Goal: Information Seeking & Learning: Learn about a topic

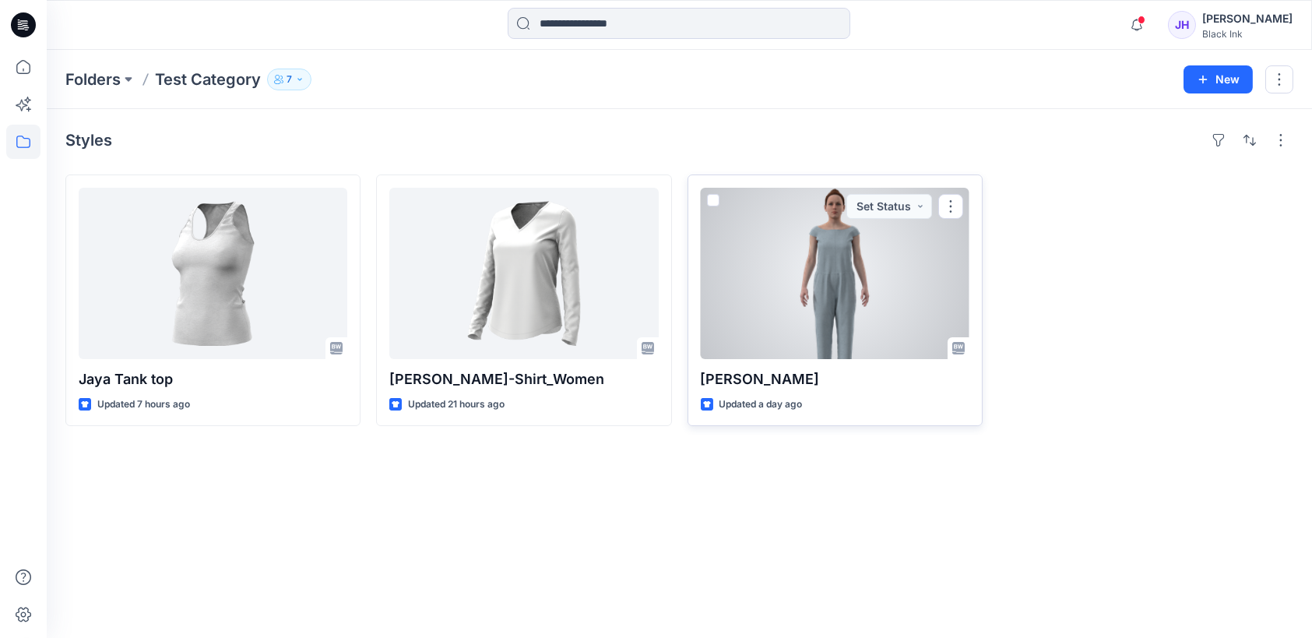
click at [872, 236] on div at bounding box center [835, 273] width 269 height 171
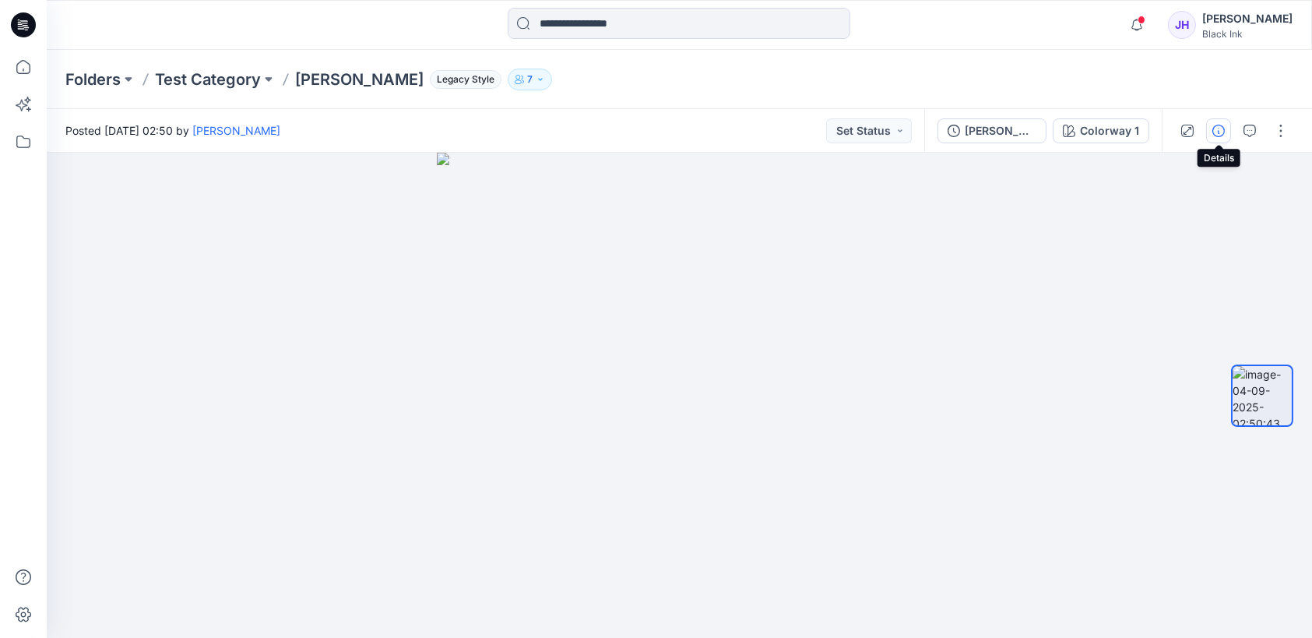
click at [1223, 129] on icon "button" at bounding box center [1219, 131] width 12 height 12
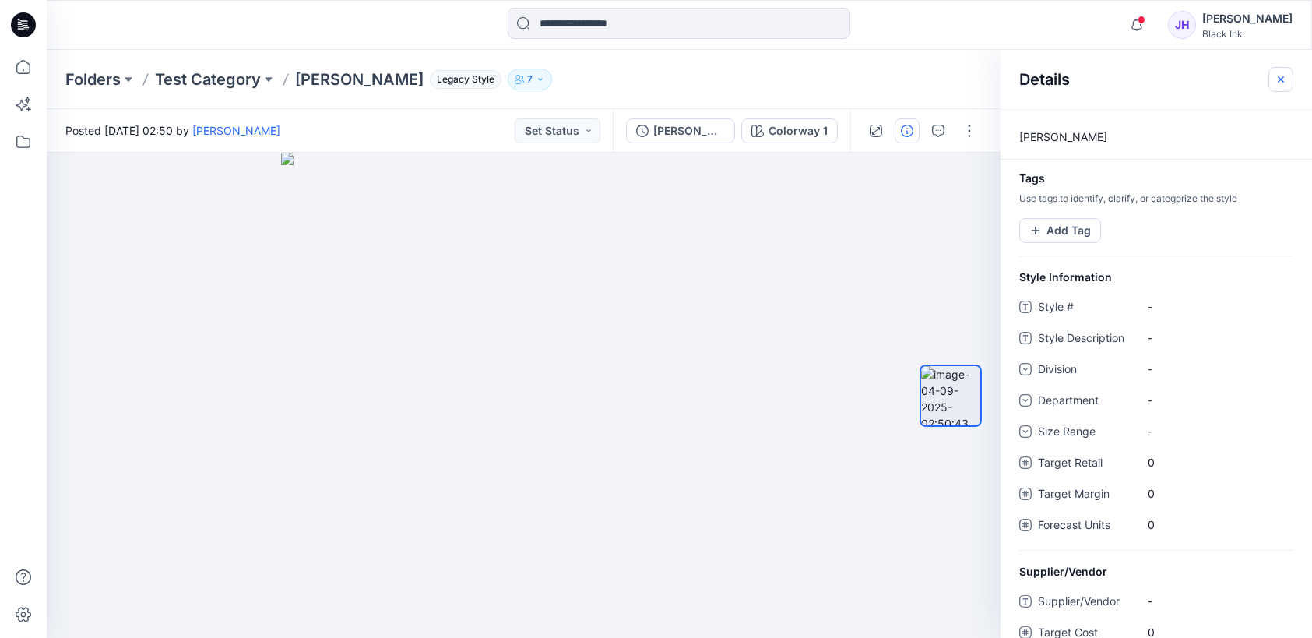
click at [1285, 79] on icon "button" at bounding box center [1281, 79] width 12 height 12
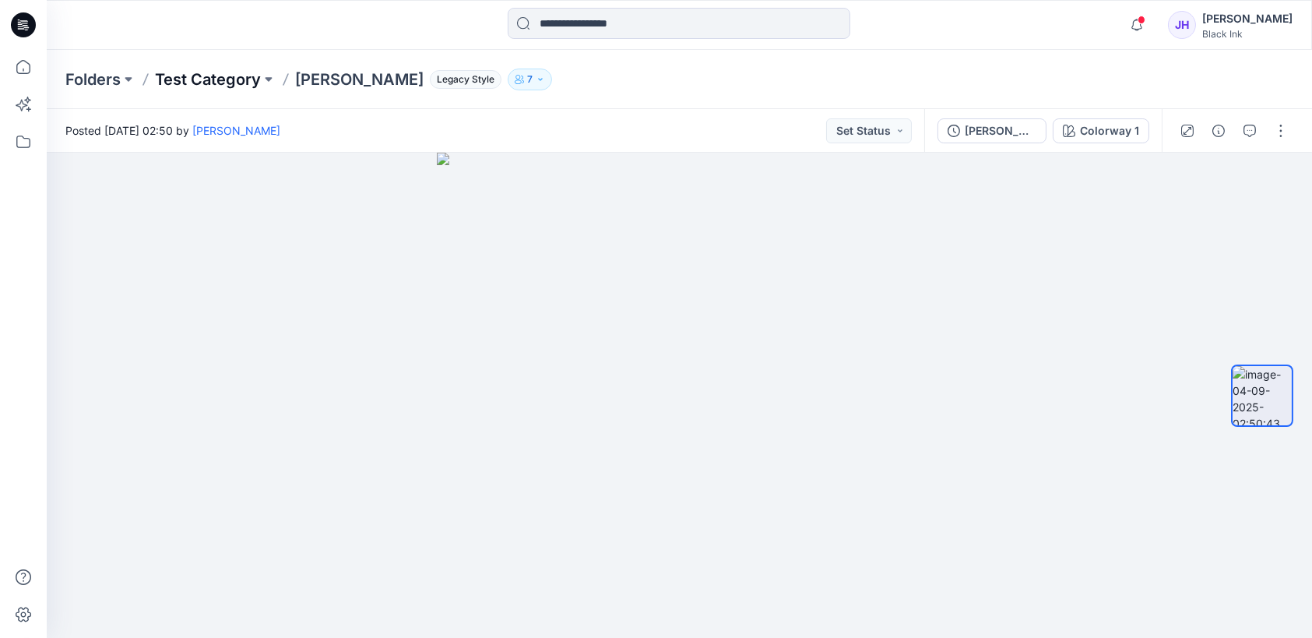
click at [202, 77] on p "Test Category" at bounding box center [208, 80] width 106 height 22
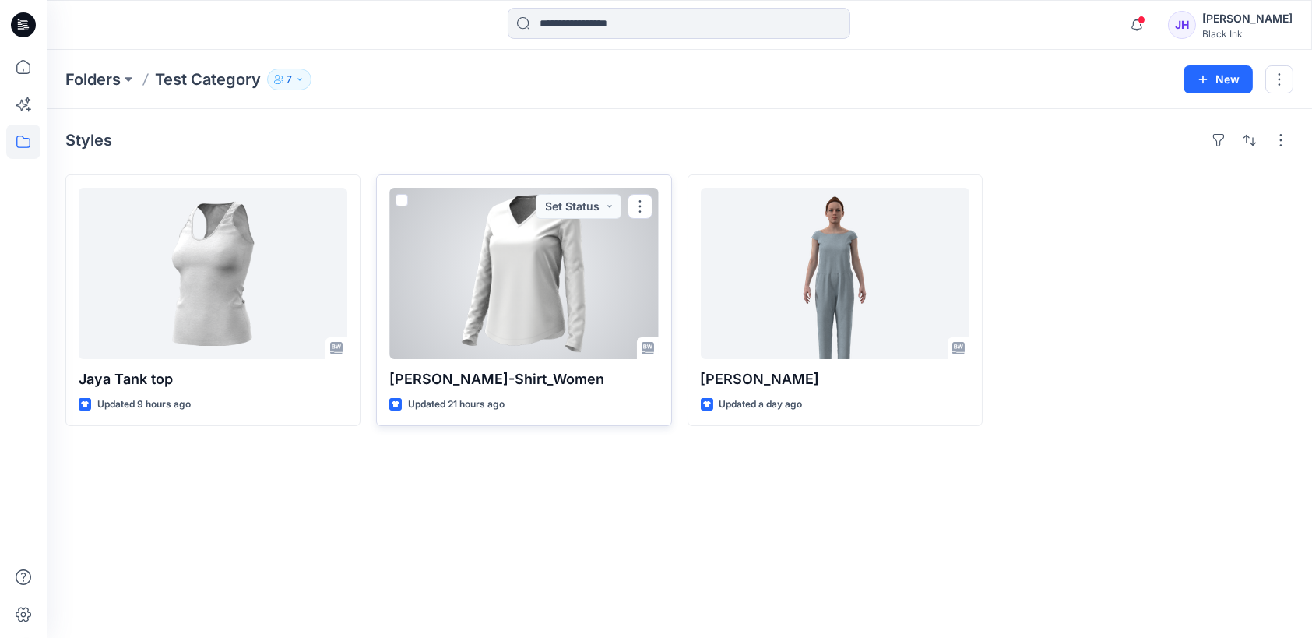
click at [553, 267] on div at bounding box center [523, 273] width 269 height 171
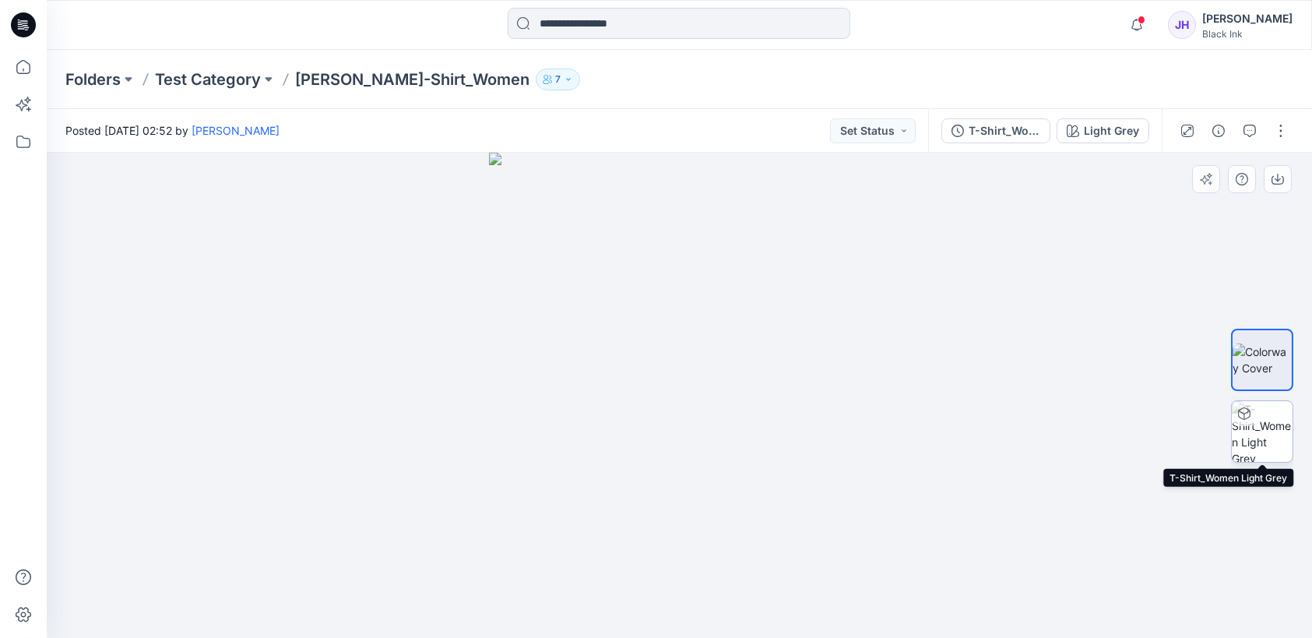
click at [1253, 421] on div at bounding box center [1244, 413] width 25 height 25
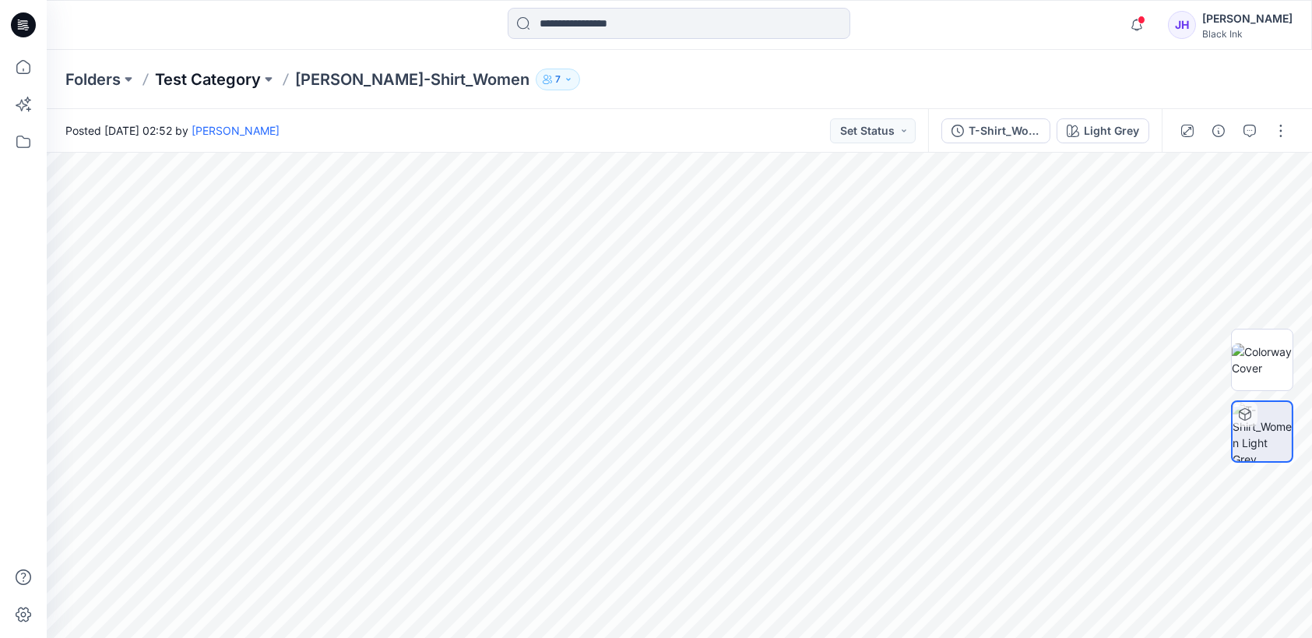
click at [217, 86] on p "Test Category" at bounding box center [208, 80] width 106 height 22
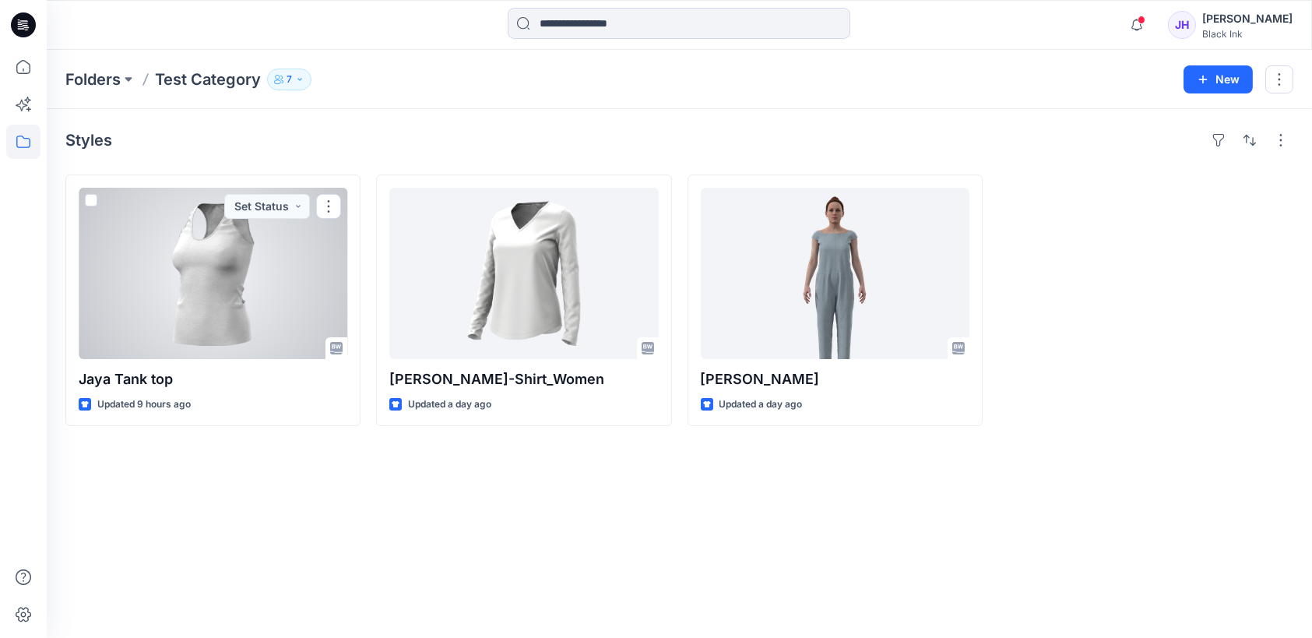
click at [229, 296] on div at bounding box center [213, 273] width 269 height 171
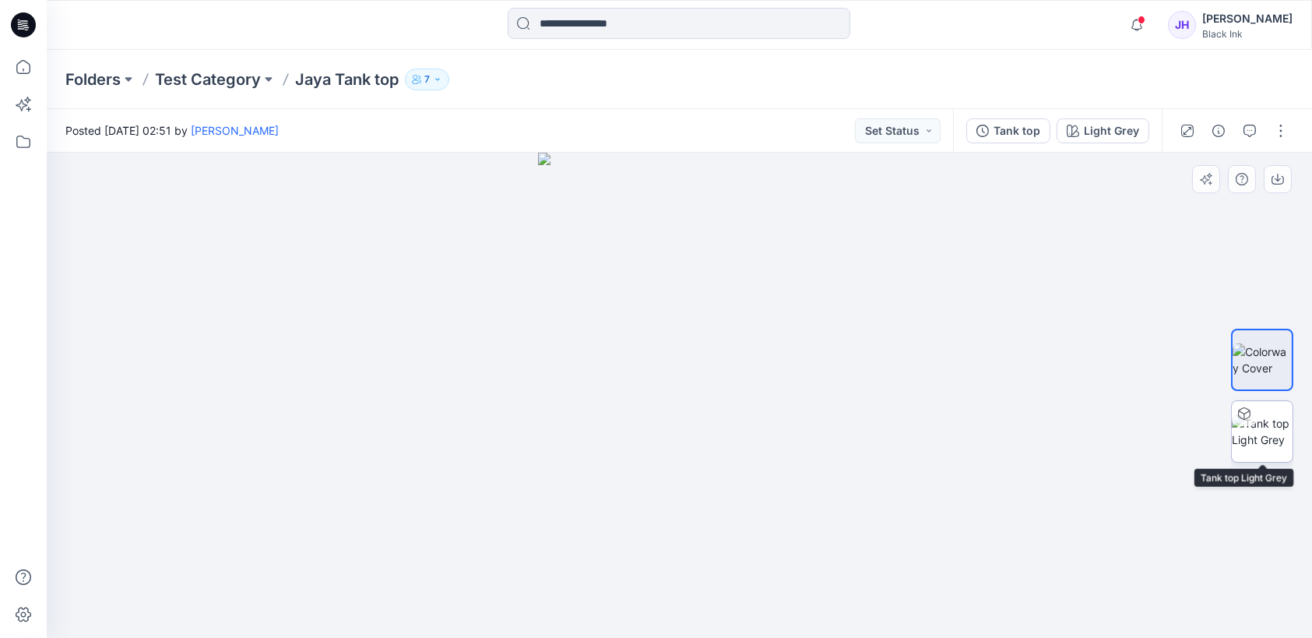
click at [1251, 428] on img at bounding box center [1262, 431] width 61 height 33
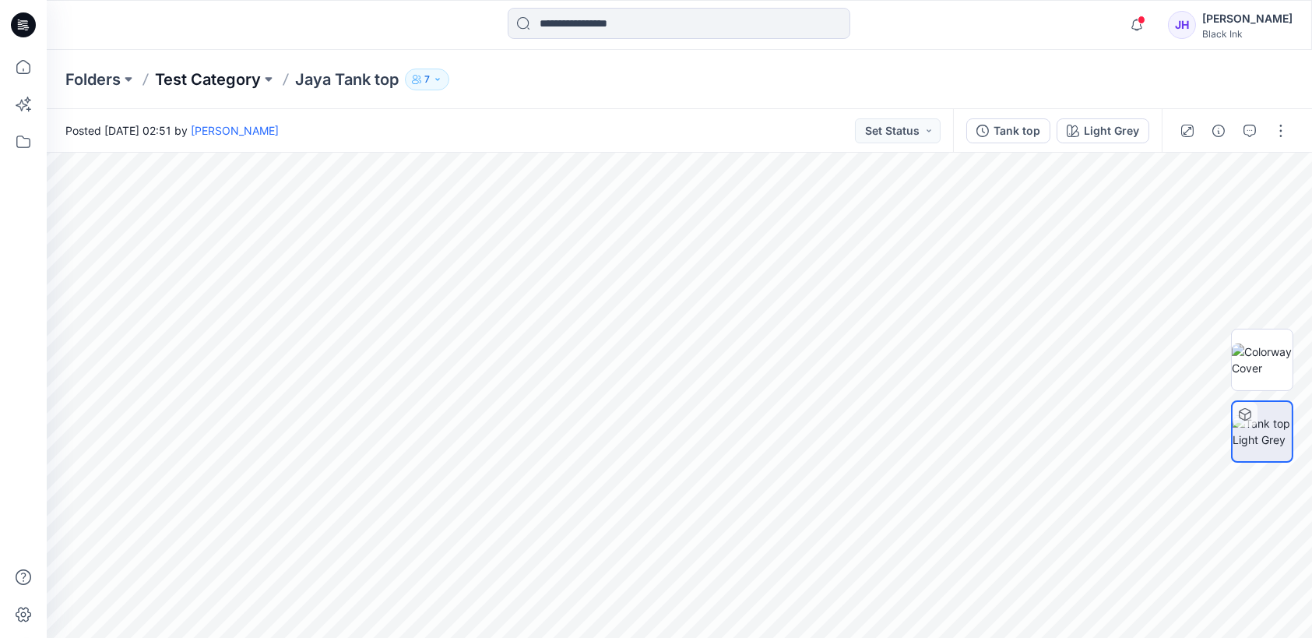
click at [205, 82] on p "Test Category" at bounding box center [208, 80] width 106 height 22
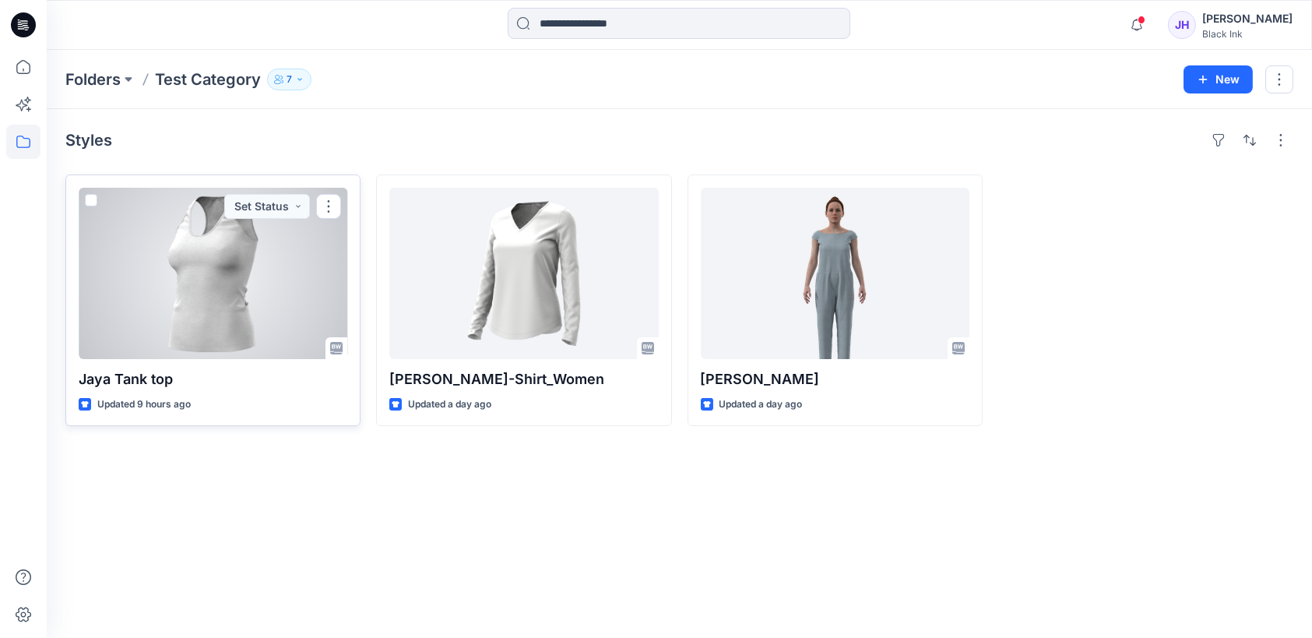
click at [181, 257] on div at bounding box center [213, 273] width 269 height 171
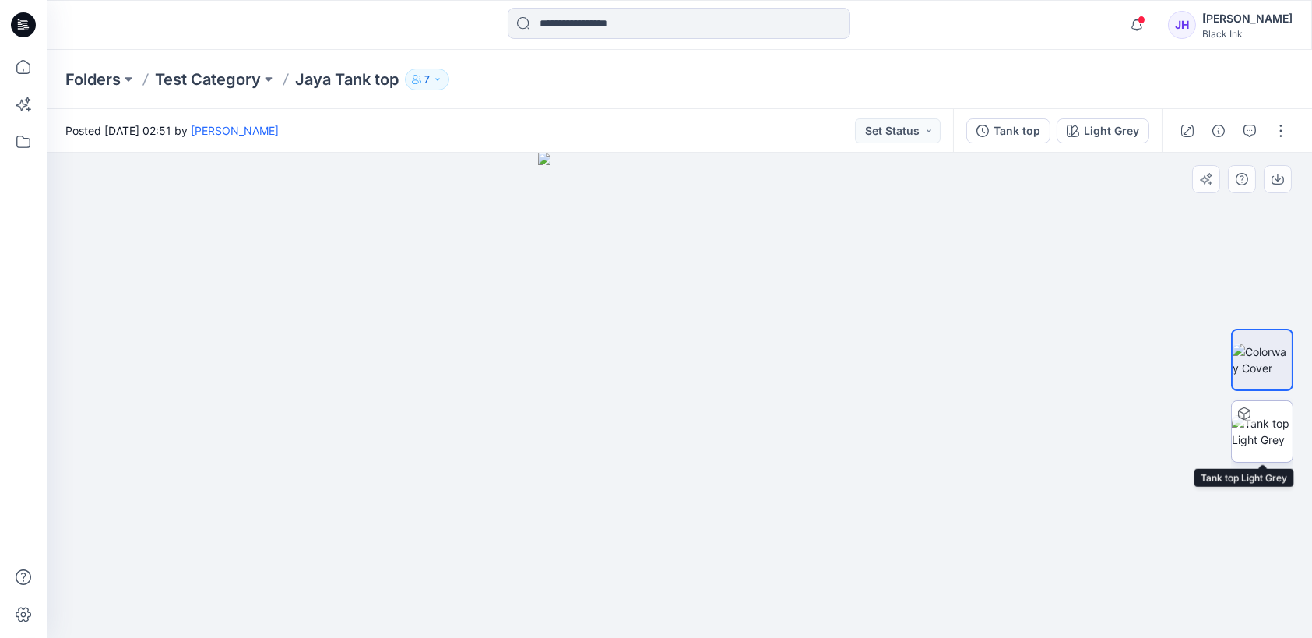
click at [1247, 442] on img at bounding box center [1262, 431] width 61 height 33
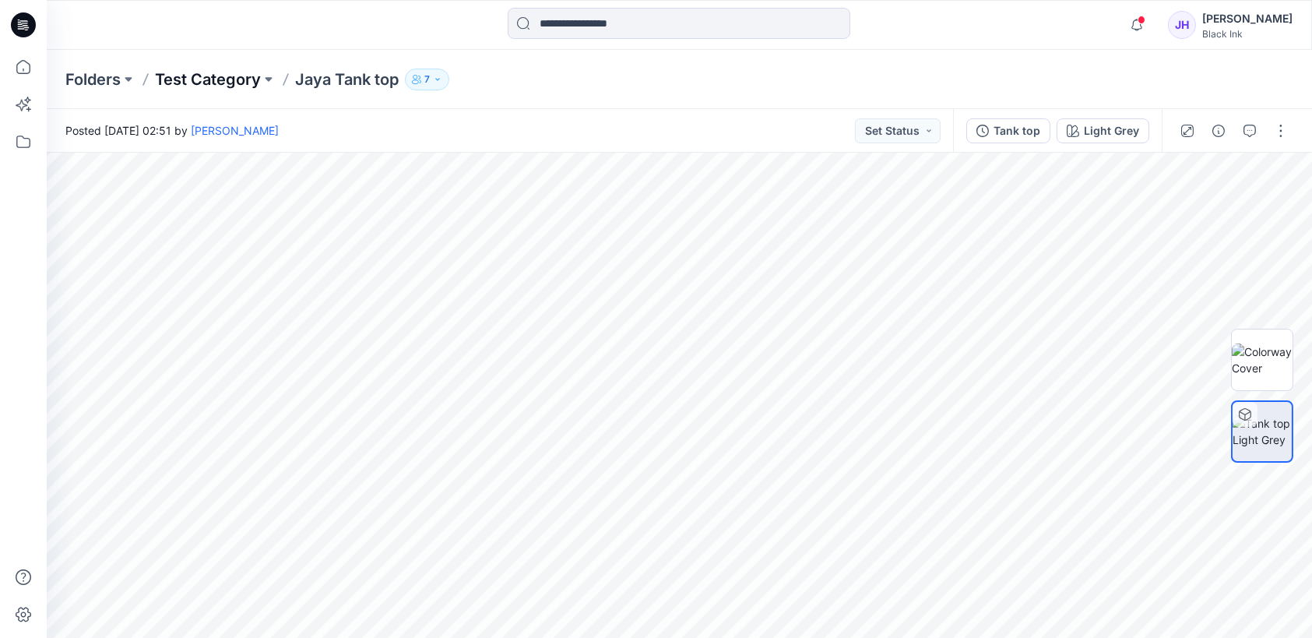
click at [191, 87] on p "Test Category" at bounding box center [208, 80] width 106 height 22
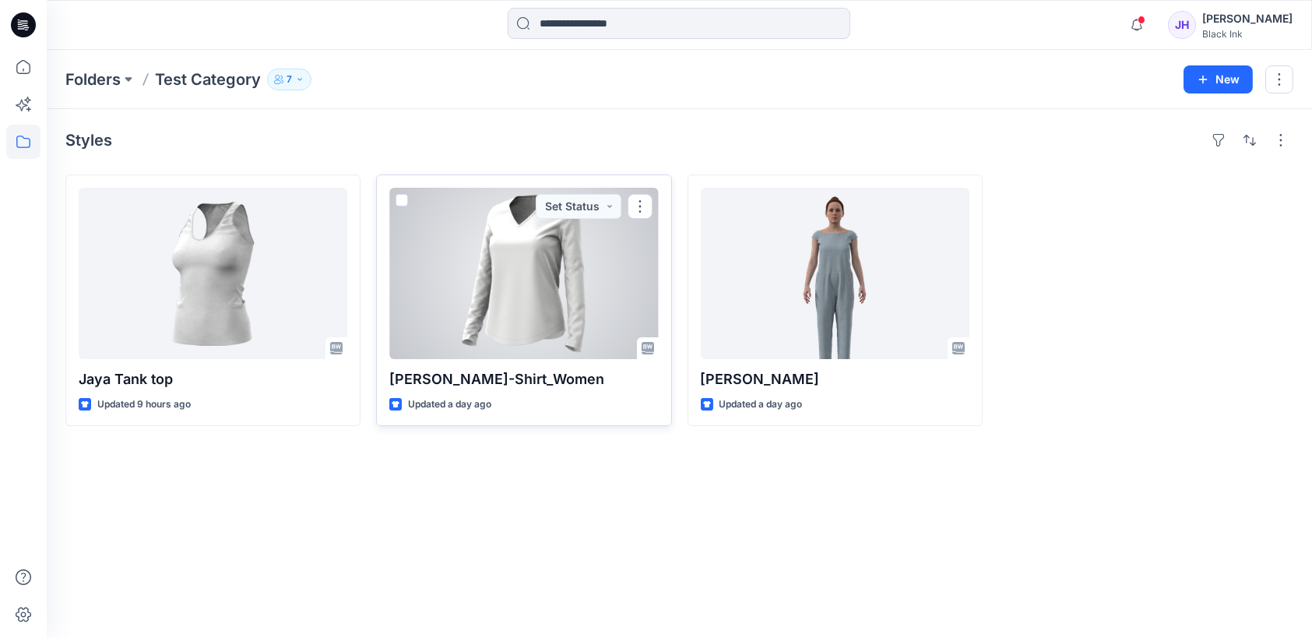
click at [558, 308] on div at bounding box center [523, 273] width 269 height 171
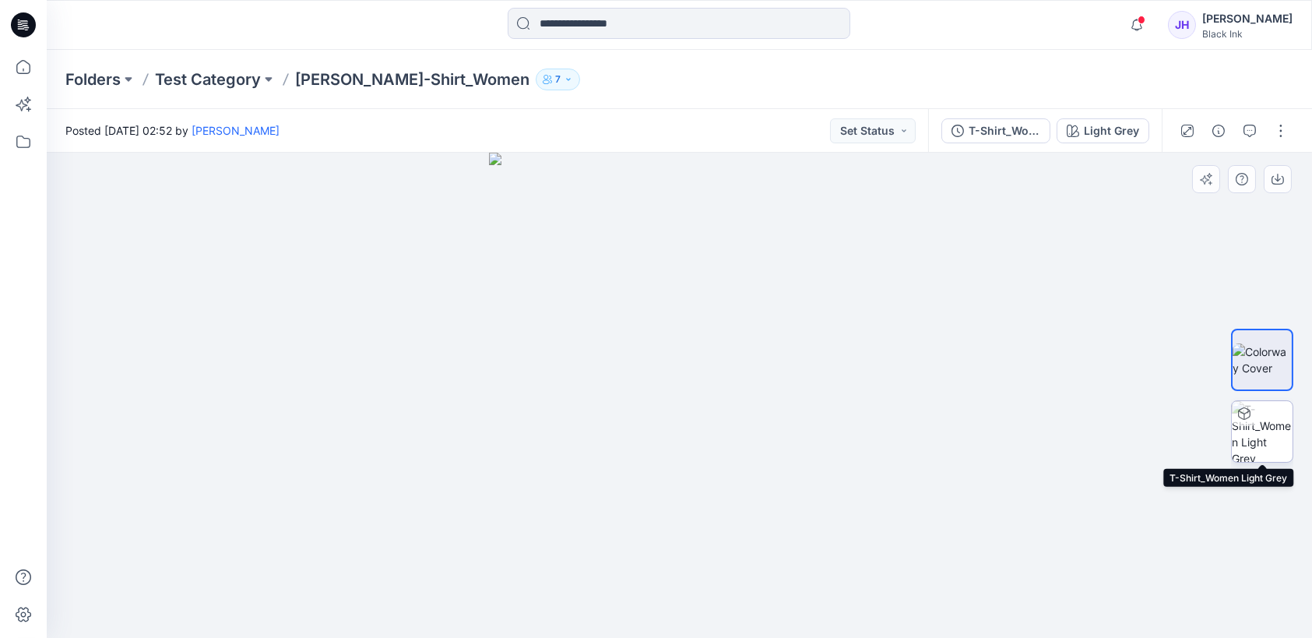
click at [1249, 438] on img at bounding box center [1262, 431] width 61 height 61
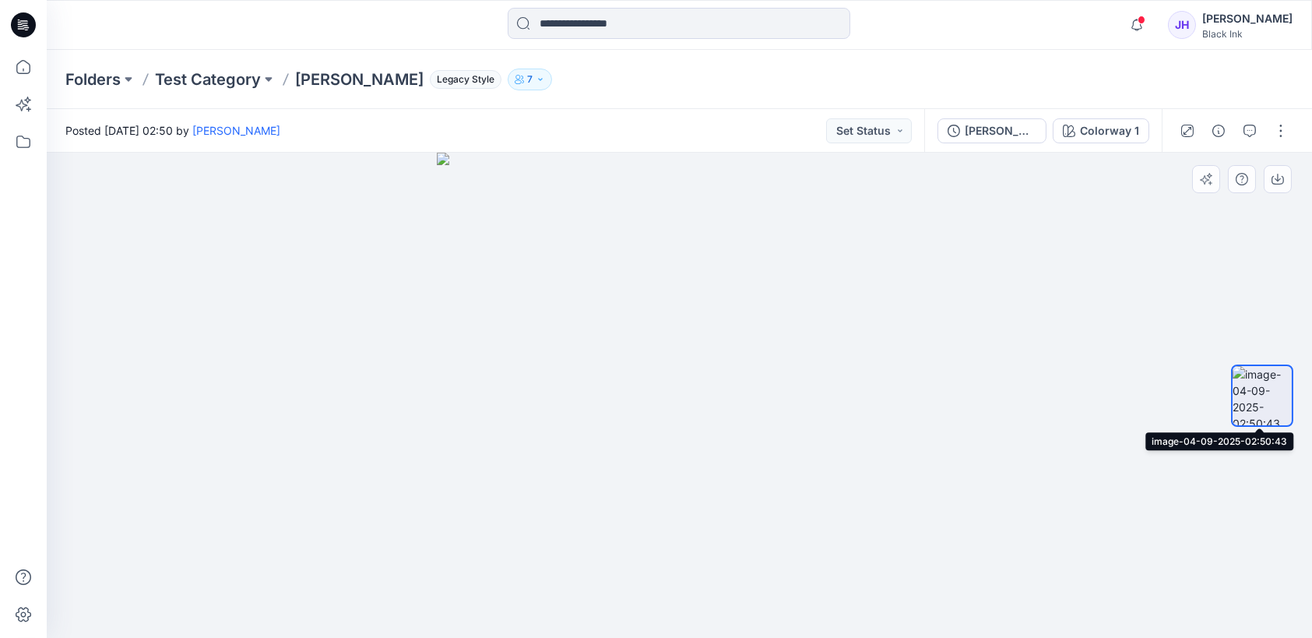
click at [1267, 375] on img at bounding box center [1262, 395] width 59 height 59
